Goal: Task Accomplishment & Management: Use online tool/utility

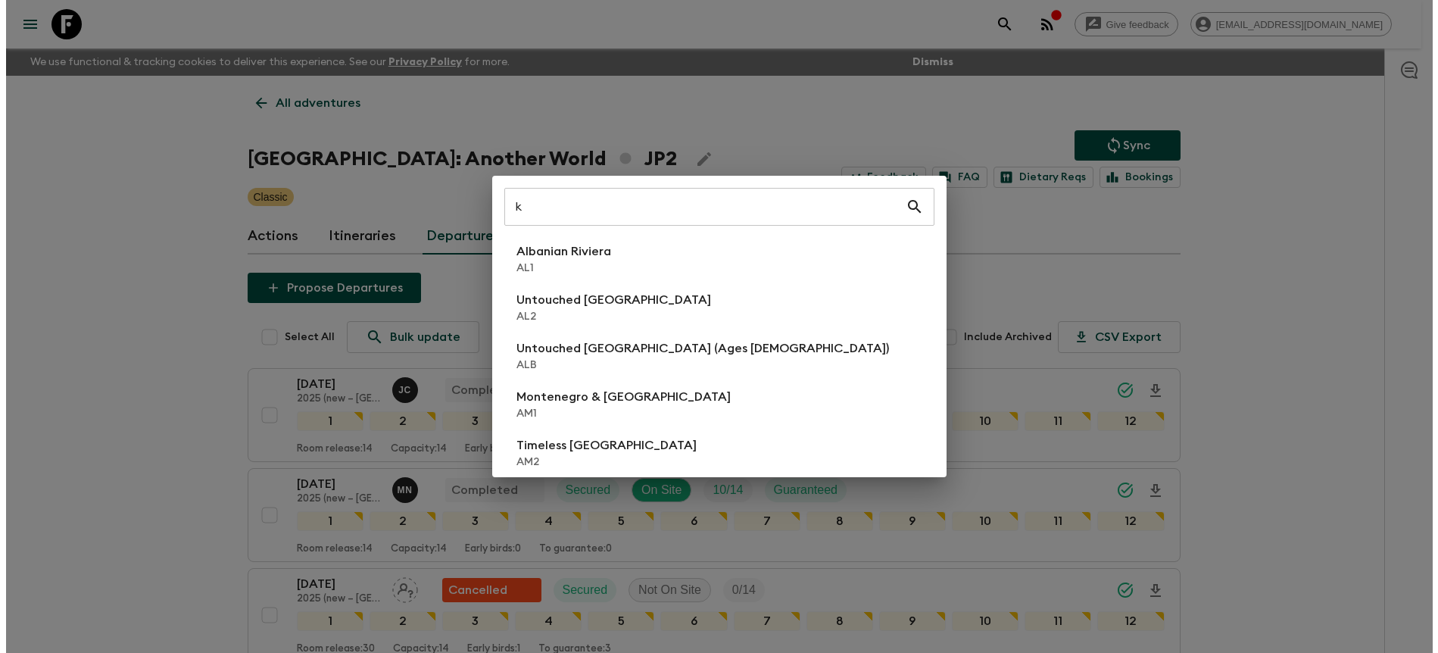
scroll to position [1015, 0]
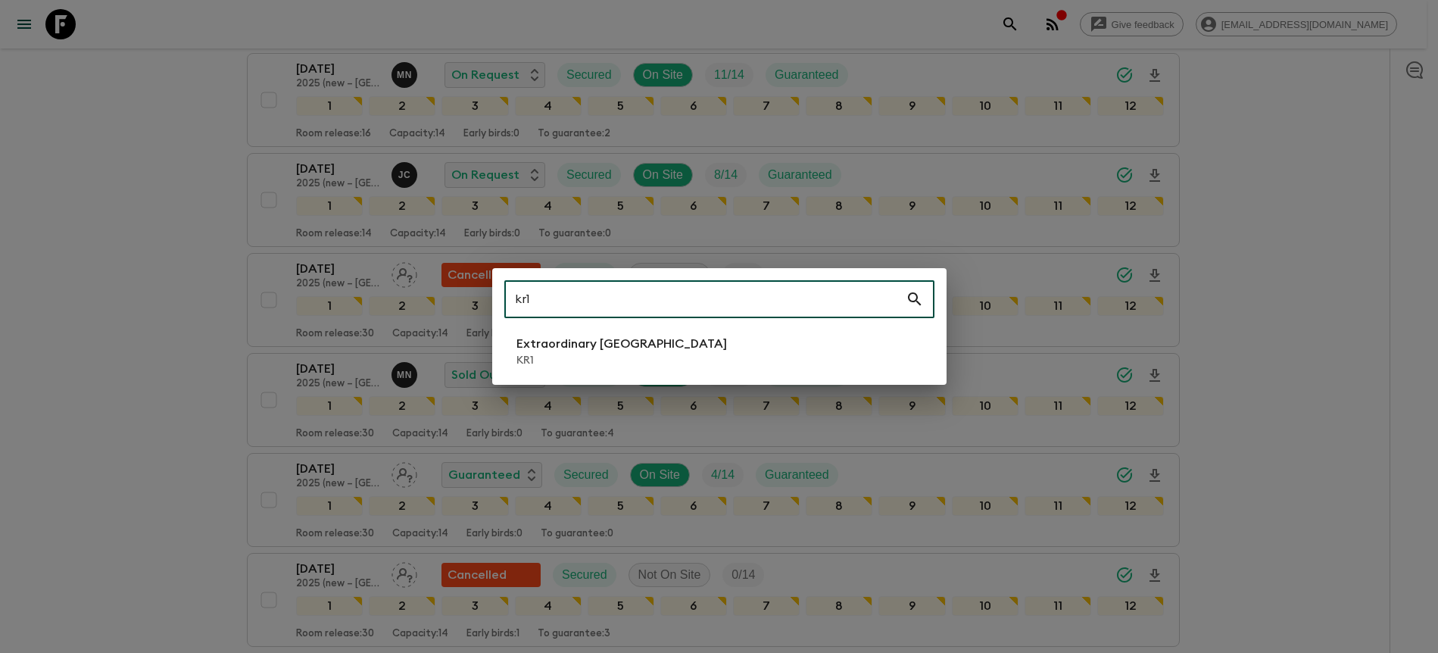
type input "kr1"
click at [714, 355] on li "Extraordinary [GEOGRAPHIC_DATA] KR1" at bounding box center [719, 351] width 430 height 42
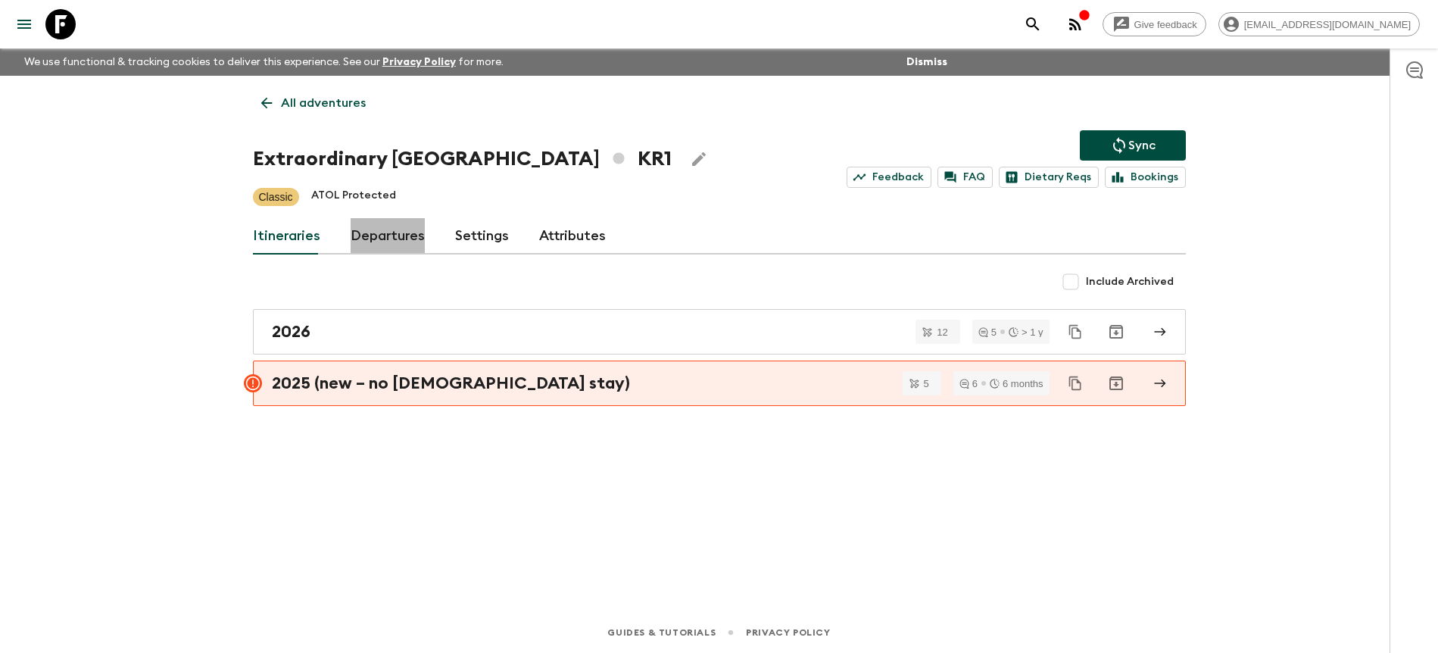
click at [391, 232] on link "Departures" at bounding box center [388, 236] width 74 height 36
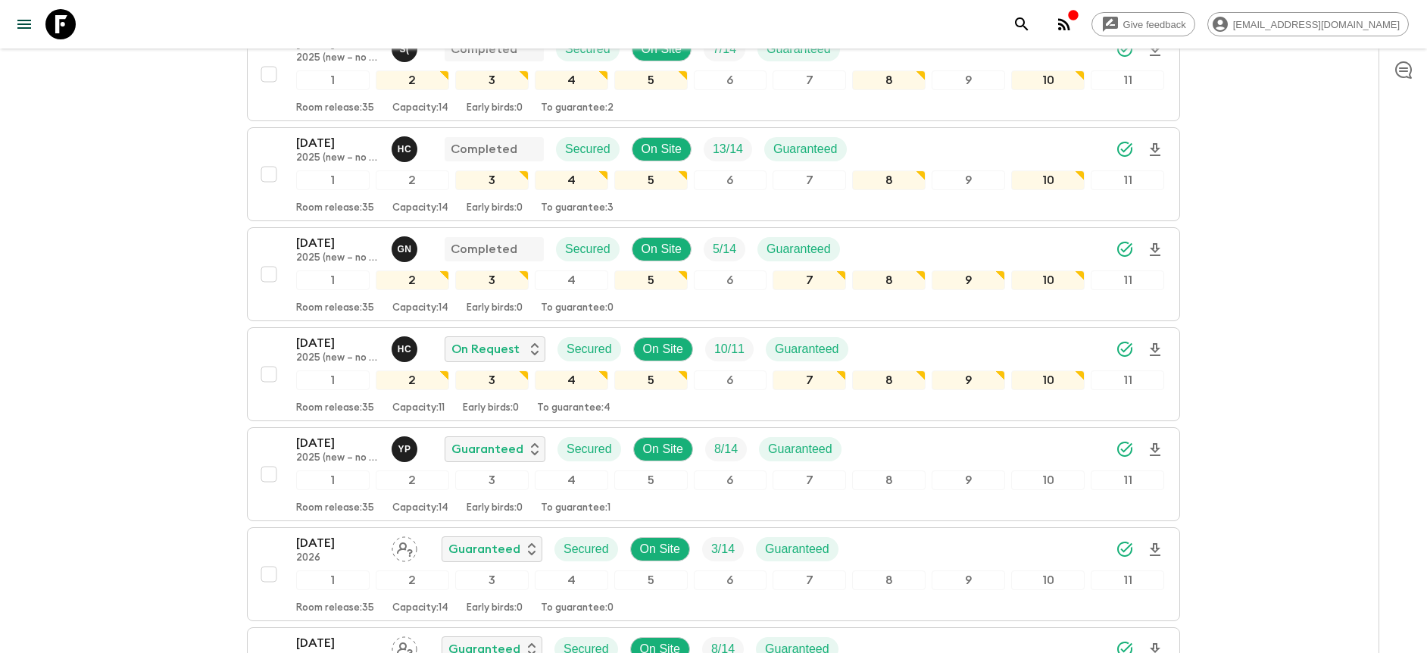
scroll to position [339, 0]
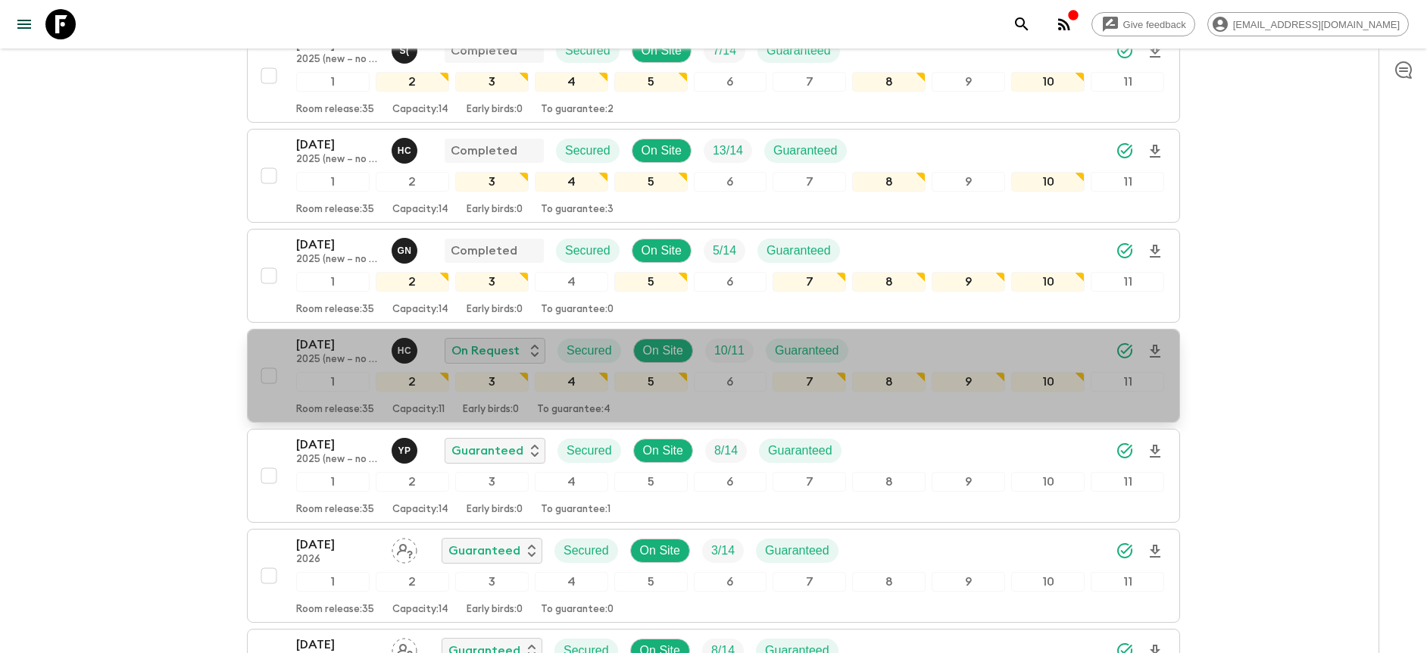
click at [1051, 351] on div "[DATE] 2025 (new – no temple stay) H C On Request Secured On Site 10 / 11 Guara…" at bounding box center [730, 350] width 868 height 30
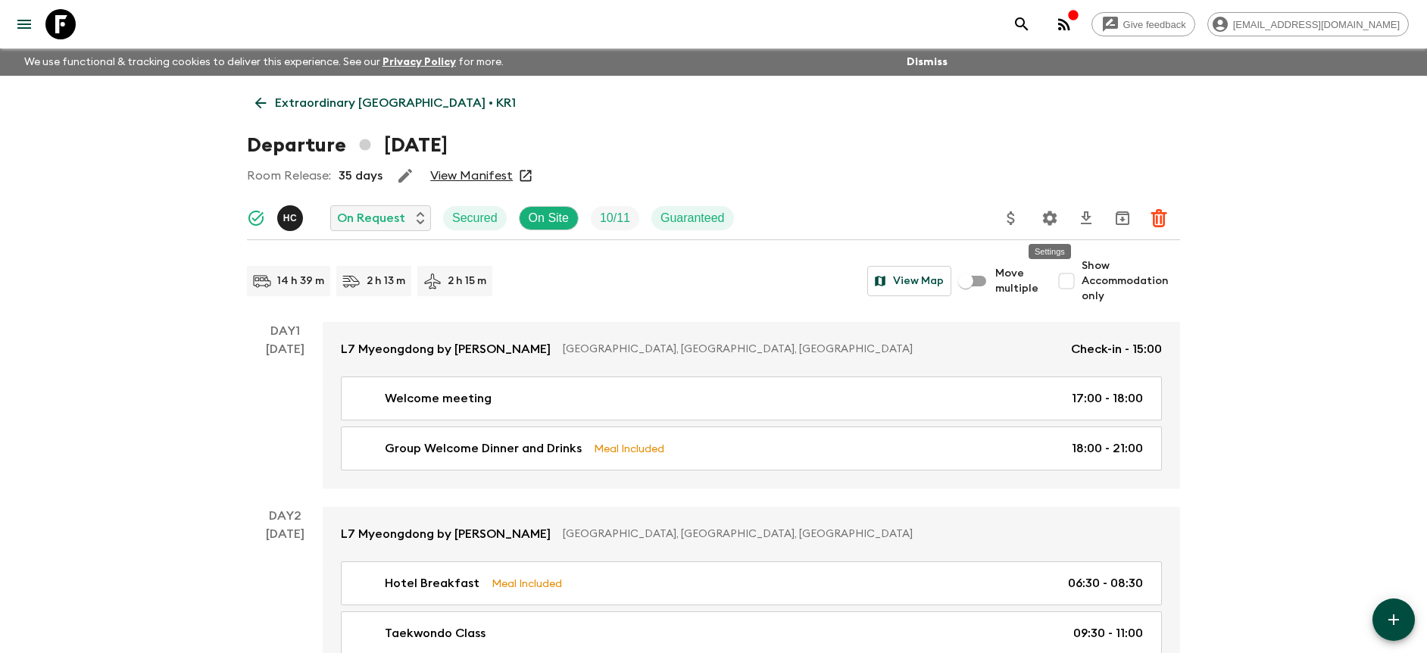
click at [1042, 226] on icon "Settings" at bounding box center [1050, 218] width 18 height 18
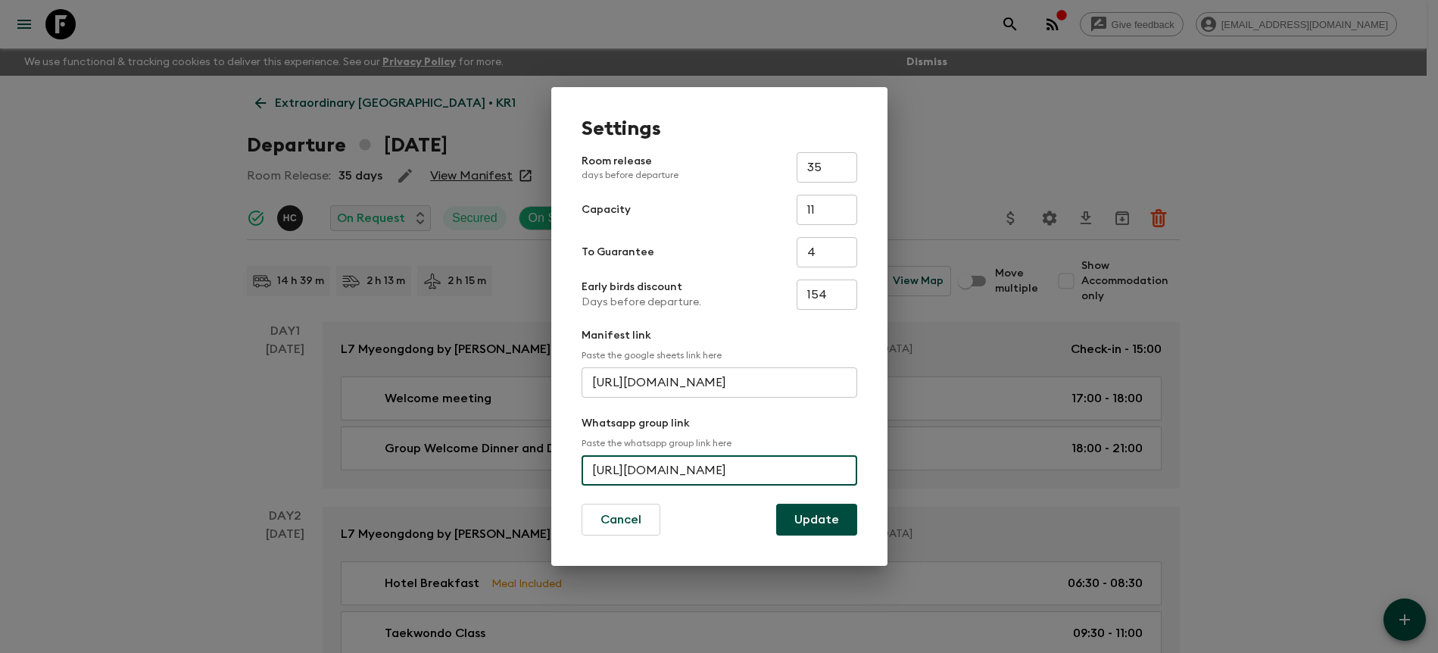
scroll to position [0, 76]
drag, startPoint x: 591, startPoint y: 470, endPoint x: 891, endPoint y: 482, distance: 300.1
click at [891, 482] on div "Settings Room release days before departure 35 ​ Capacity 11 ​ To Guarantee 4 ​…" at bounding box center [719, 326] width 1438 height 653
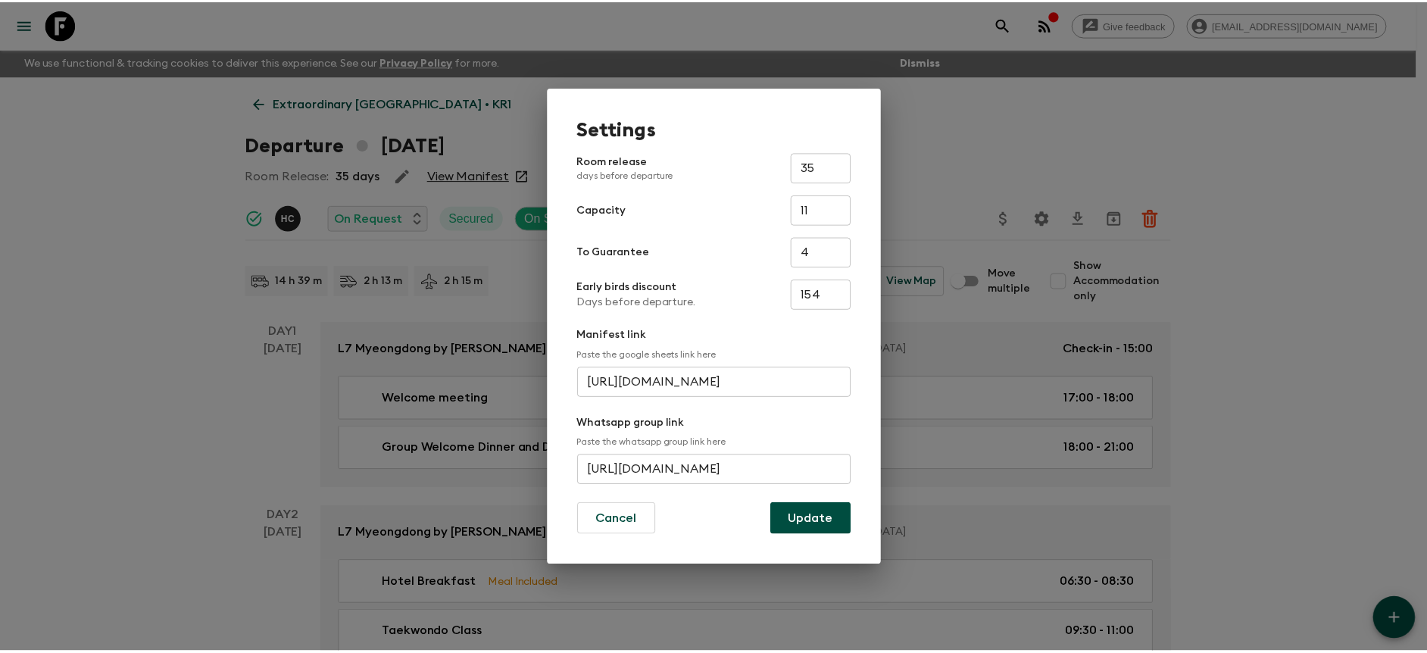
scroll to position [0, 0]
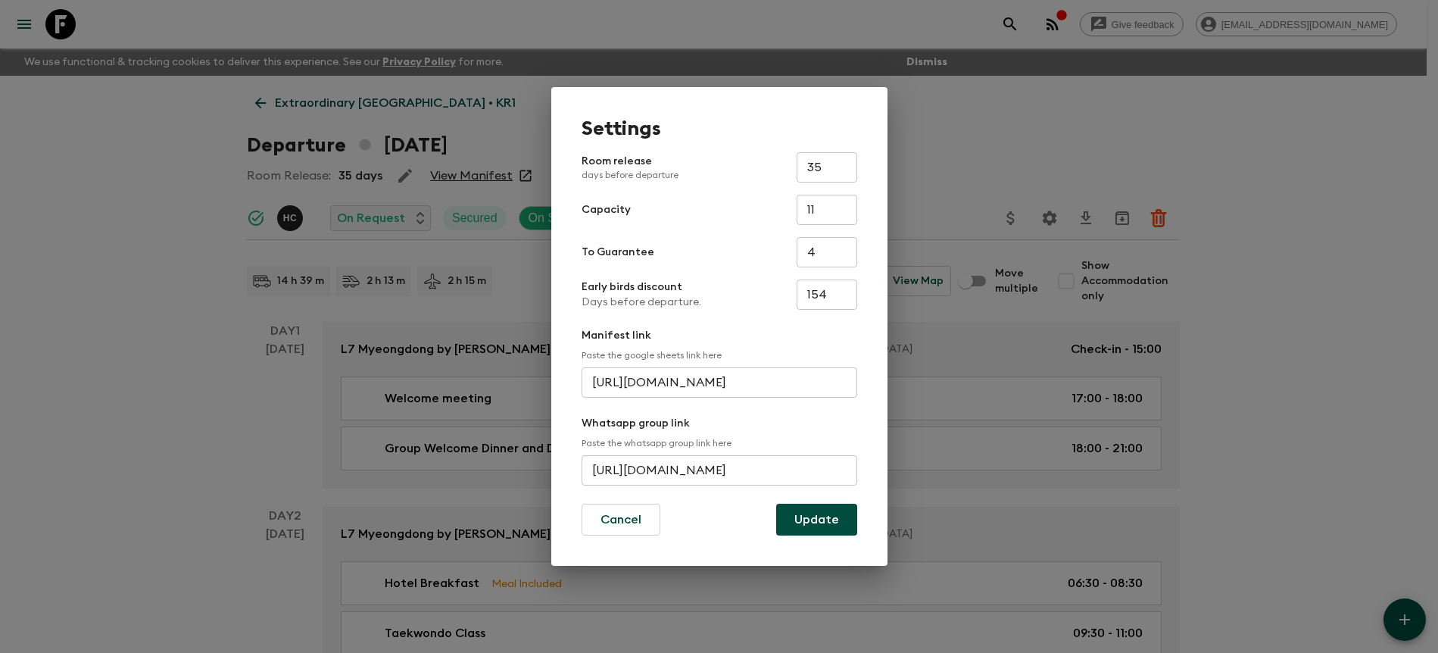
click at [982, 151] on div "Settings Room release days before departure 35 ​ Capacity 11 ​ To Guarantee 4 ​…" at bounding box center [719, 326] width 1438 height 653
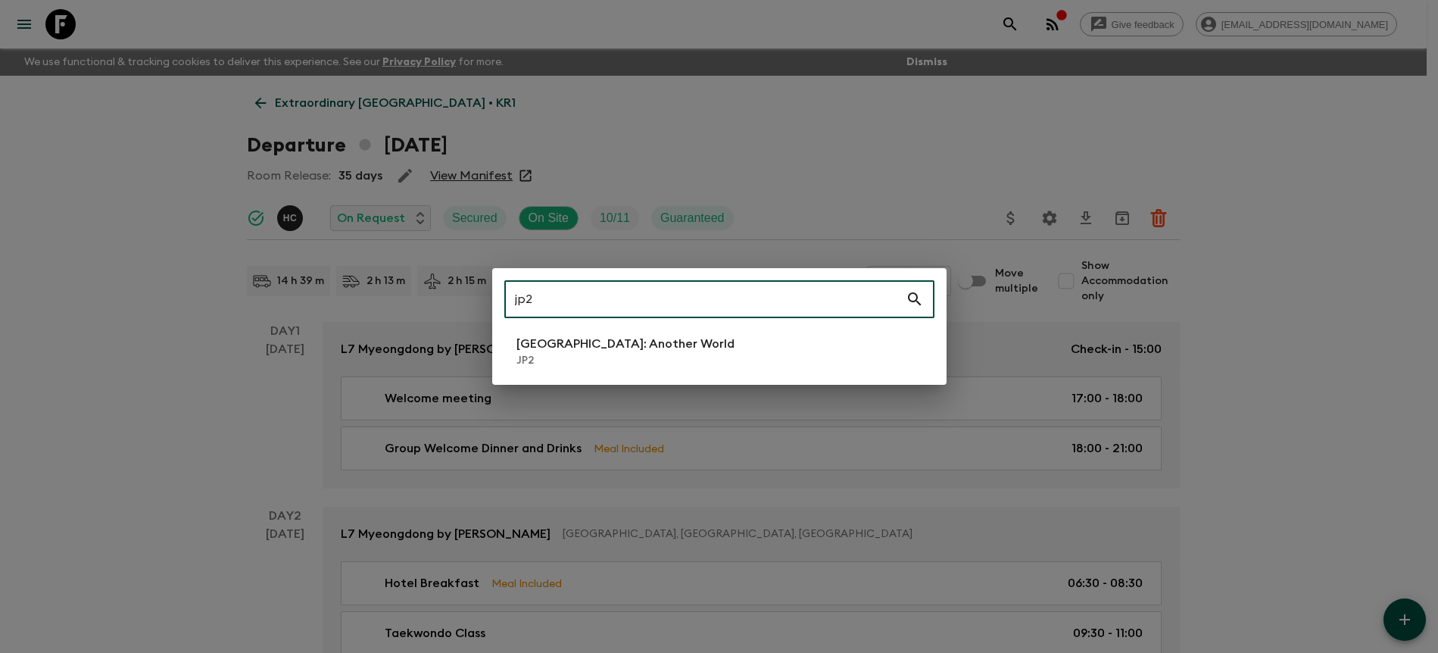
type input "jp2"
click at [749, 355] on li "[GEOGRAPHIC_DATA]: Another World JP2" at bounding box center [719, 351] width 430 height 42
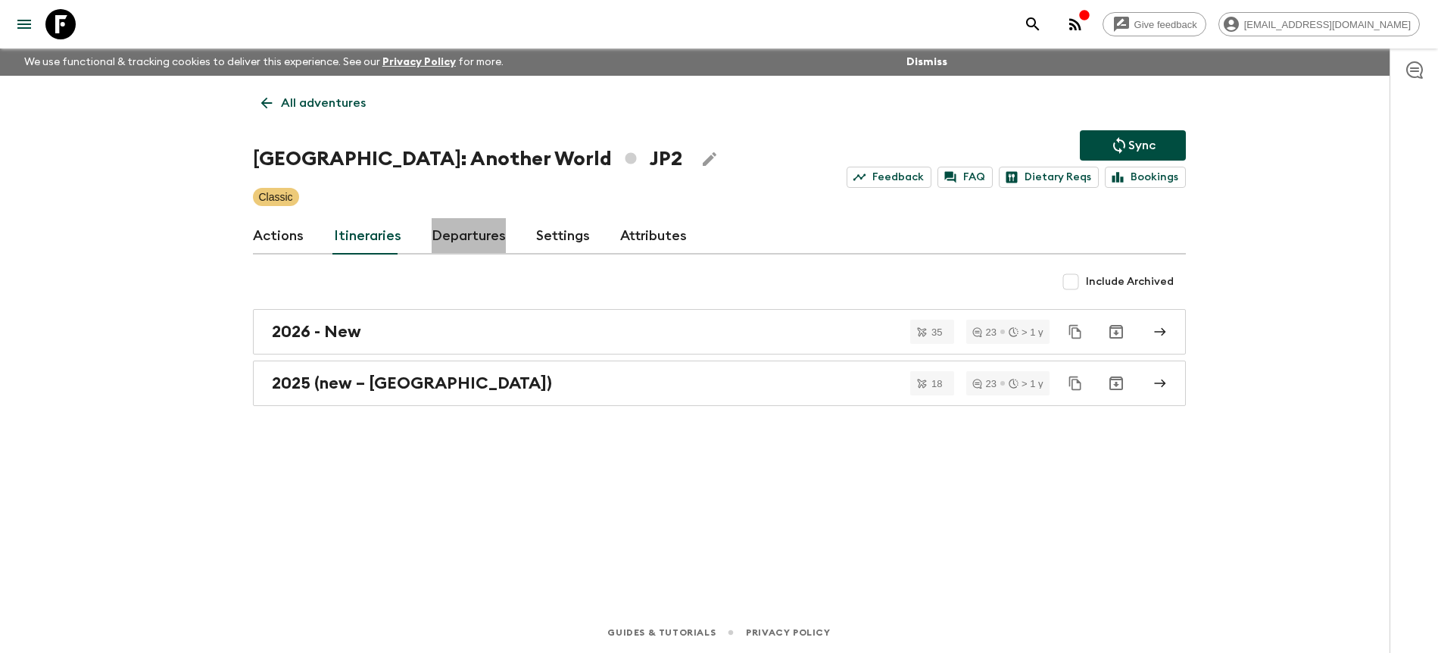
click at [482, 233] on link "Departures" at bounding box center [469, 236] width 74 height 36
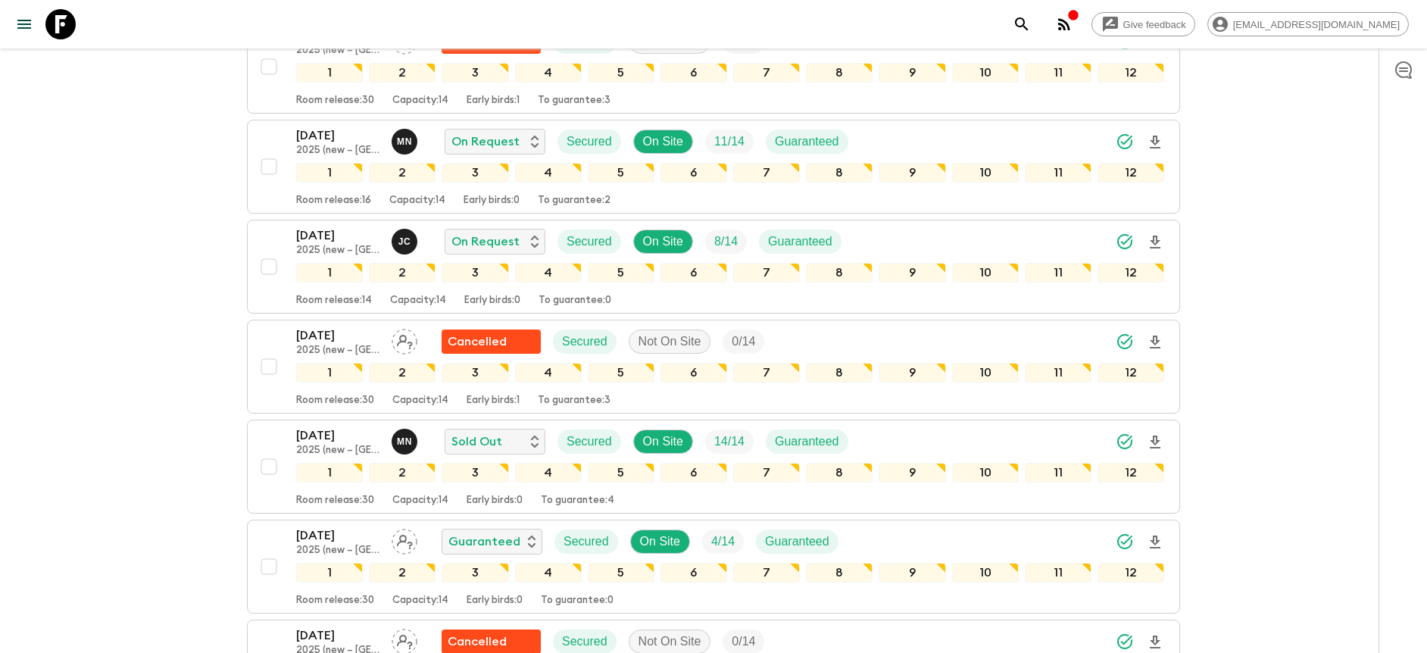
scroll to position [1040, 0]
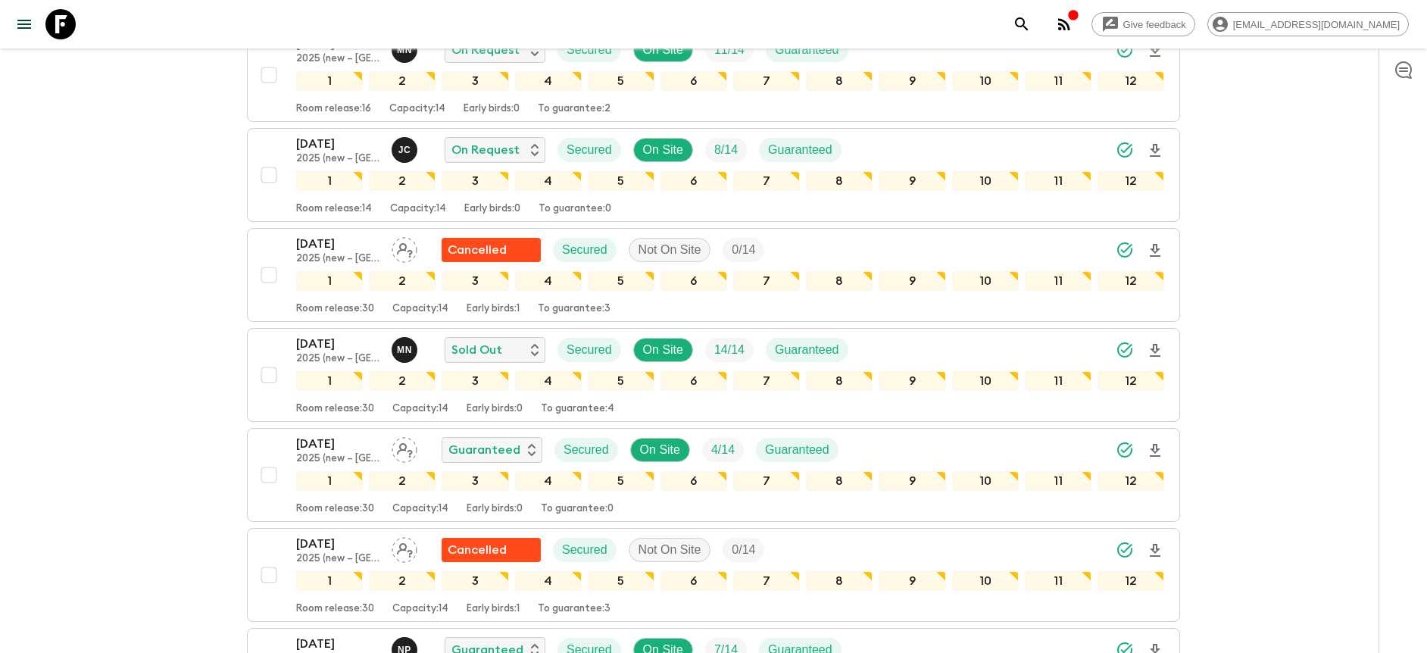
drag, startPoint x: 1046, startPoint y: 343, endPoint x: 1431, endPoint y: 270, distance: 392.4
click at [1046, 342] on div "[DATE] 2025 (new – [GEOGRAPHIC_DATA]) M N Sold Out Secured On Site 14 / 14 Guar…" at bounding box center [730, 350] width 868 height 30
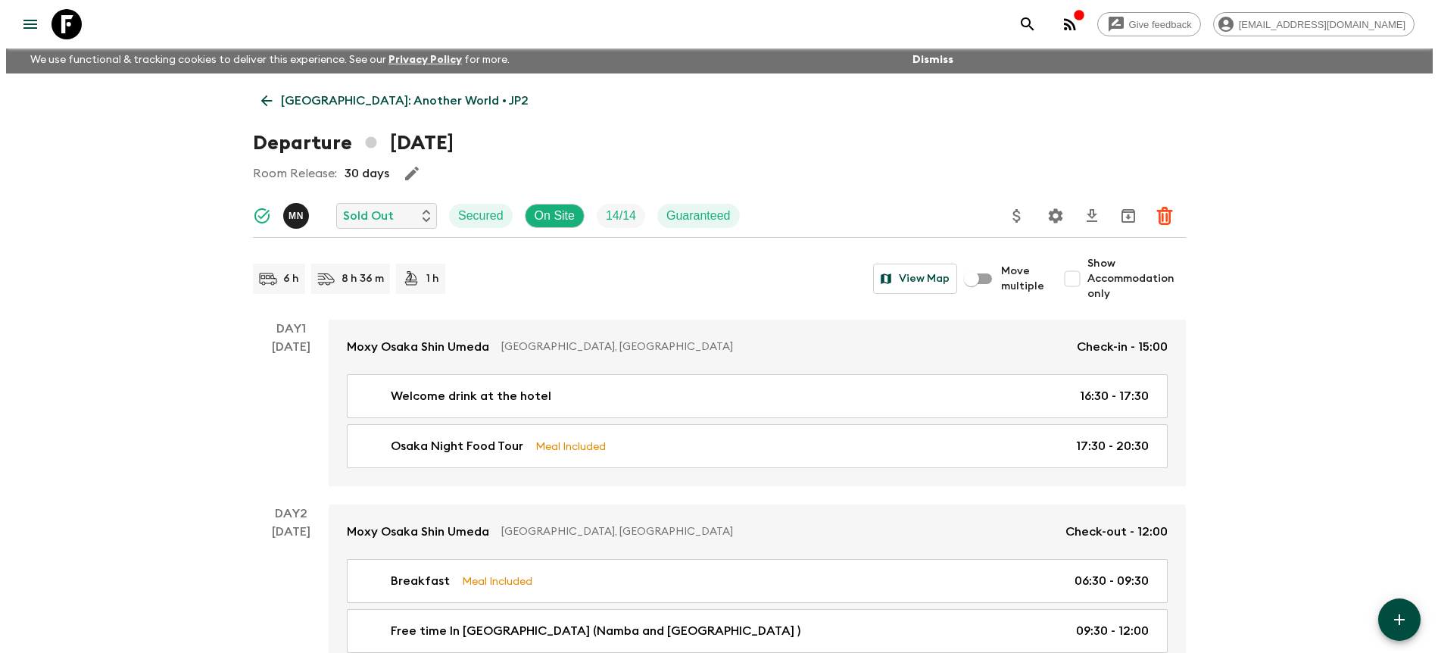
scroll to position [3, 0]
click at [1044, 218] on icon "Settings" at bounding box center [1050, 215] width 14 height 14
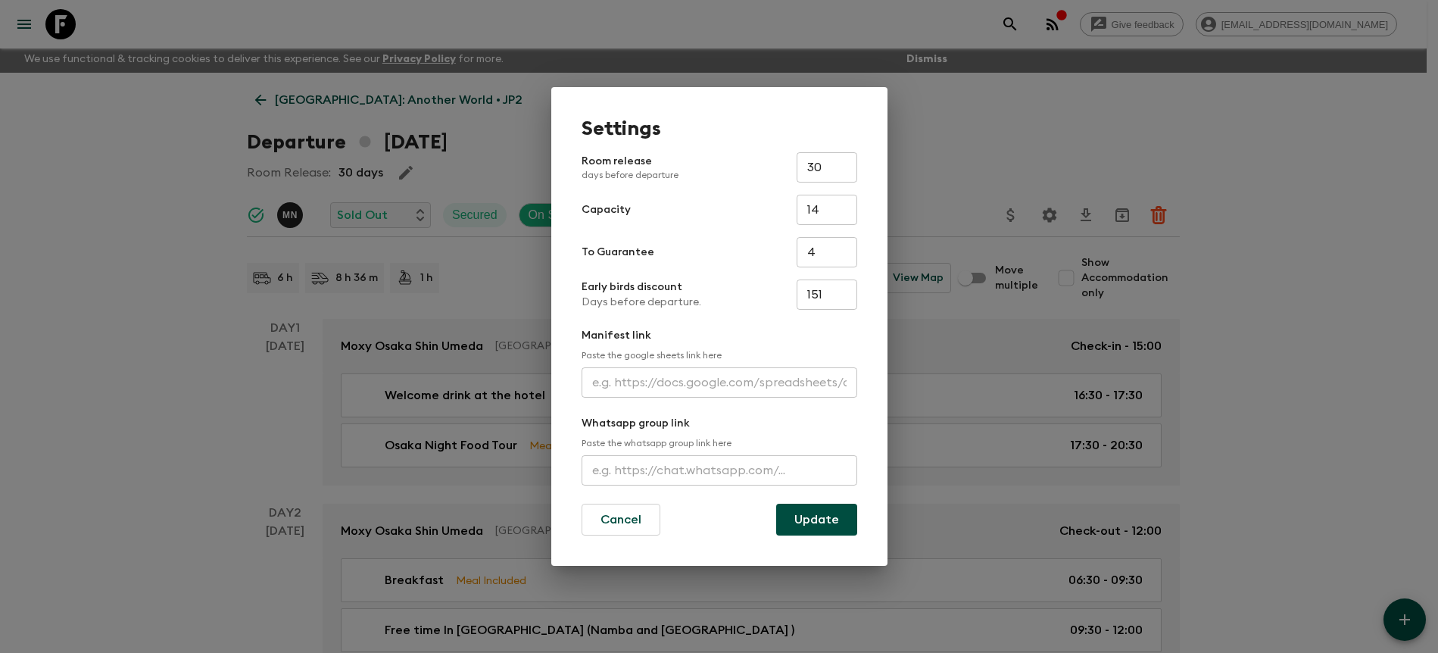
click at [739, 382] on input "text" at bounding box center [720, 382] width 276 height 30
paste input "[URL][DOMAIN_NAME]"
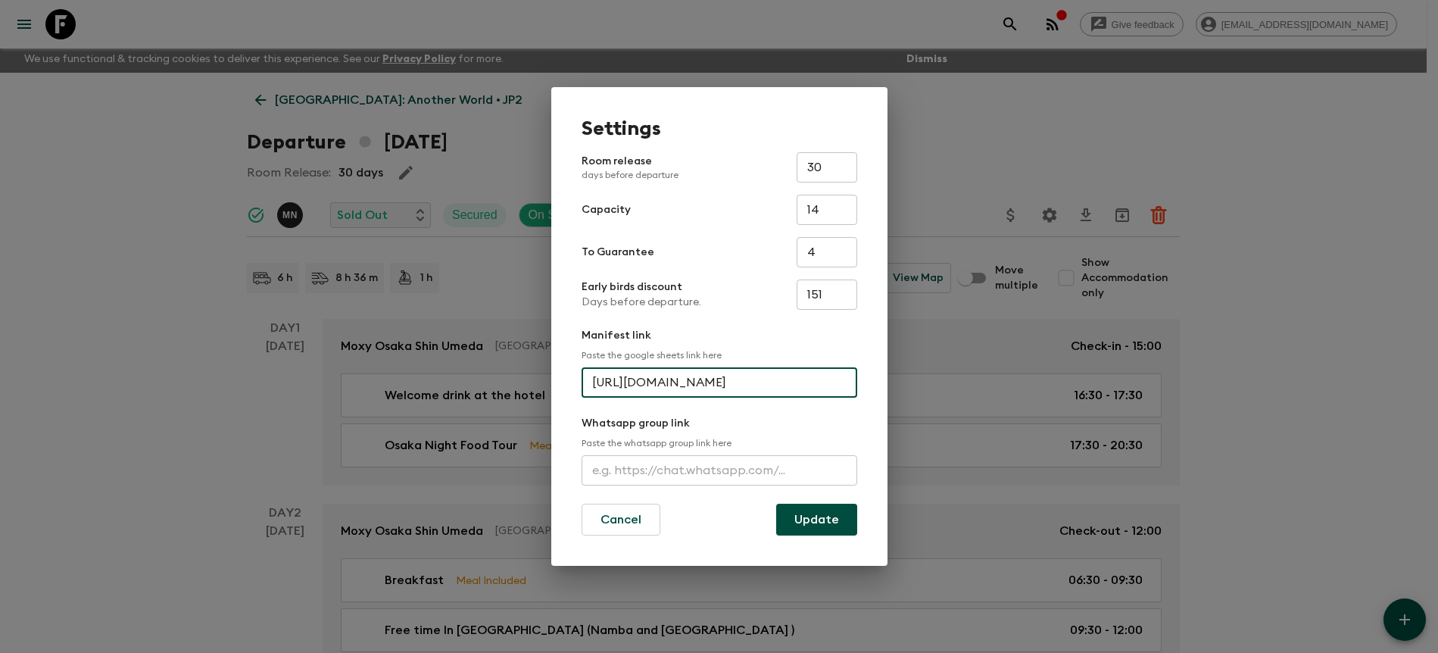
scroll to position [0, 410]
type input "[URL][DOMAIN_NAME]"
click at [832, 520] on button "Update" at bounding box center [816, 520] width 81 height 32
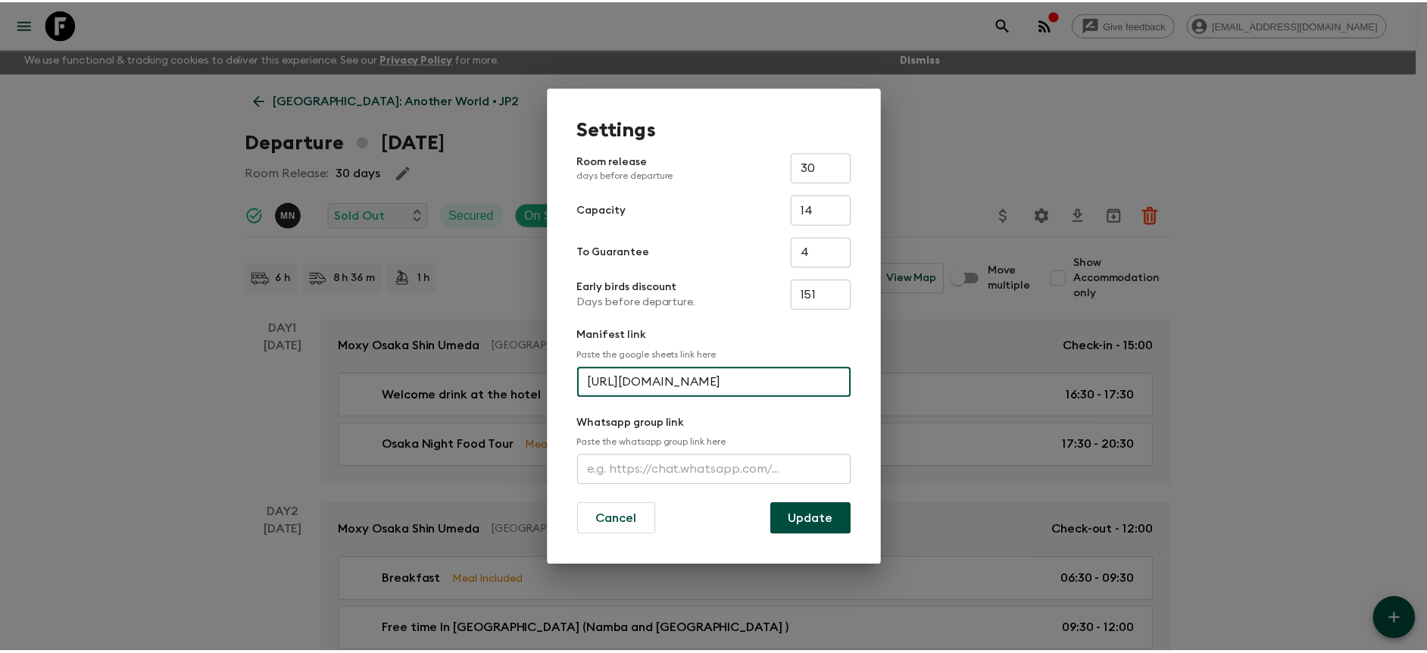
scroll to position [0, 0]
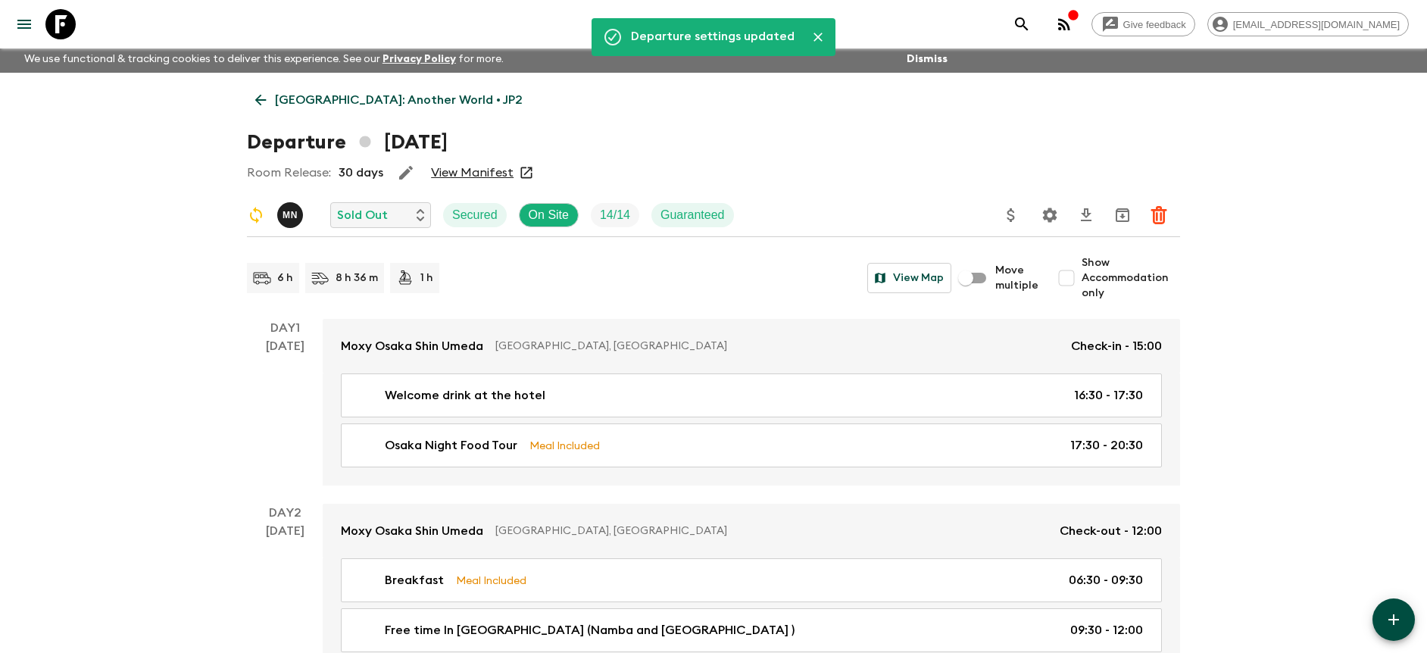
click at [469, 179] on link "View Manifest" at bounding box center [472, 172] width 83 height 15
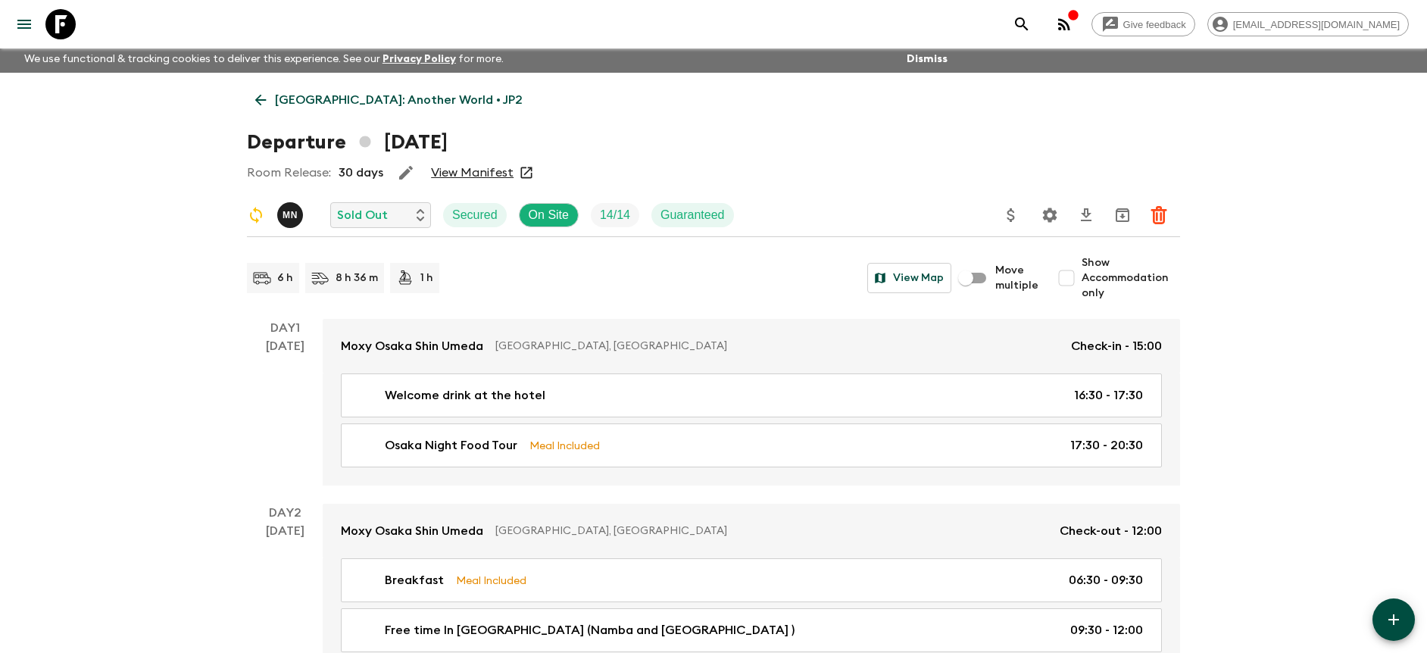
click at [305, 105] on p "[GEOGRAPHIC_DATA]: Another World • JP2" at bounding box center [399, 100] width 248 height 18
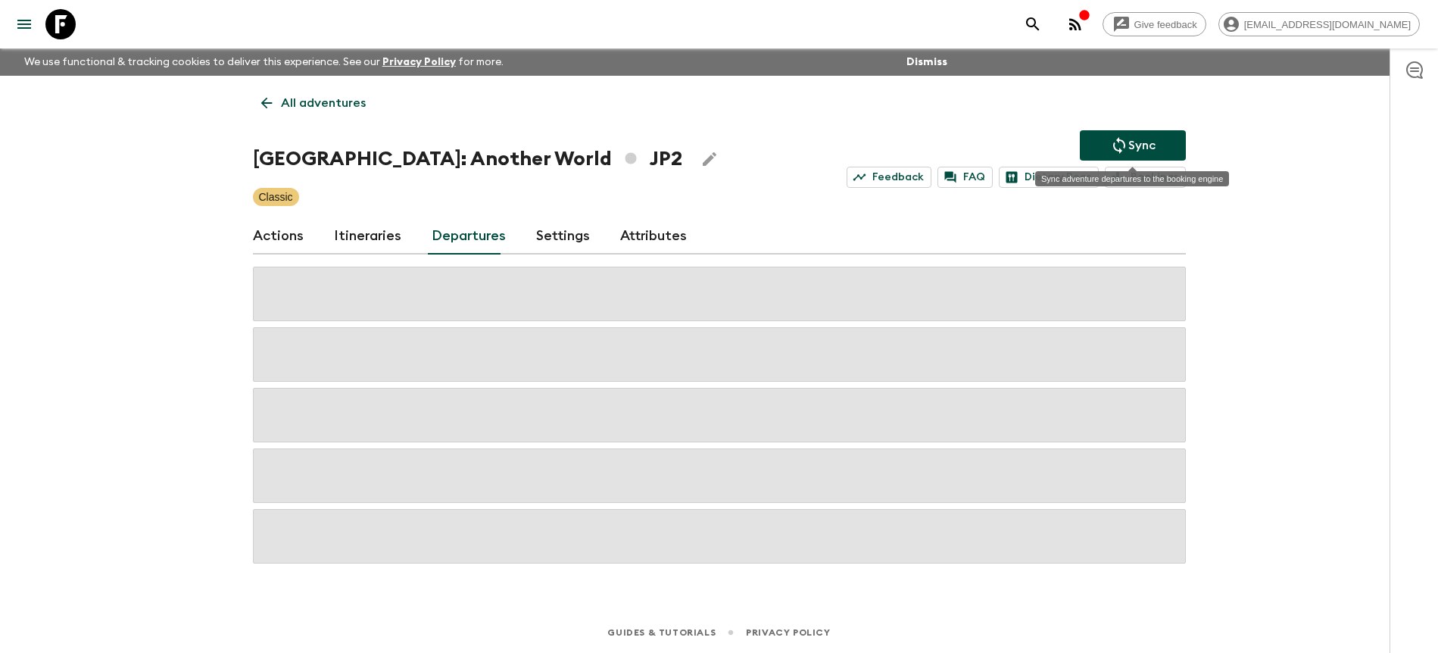
drag, startPoint x: 1120, startPoint y: 135, endPoint x: 1058, endPoint y: 127, distance: 62.6
click at [1120, 134] on button "Sync" at bounding box center [1133, 145] width 106 height 30
